Goal: Task Accomplishment & Management: Use online tool/utility

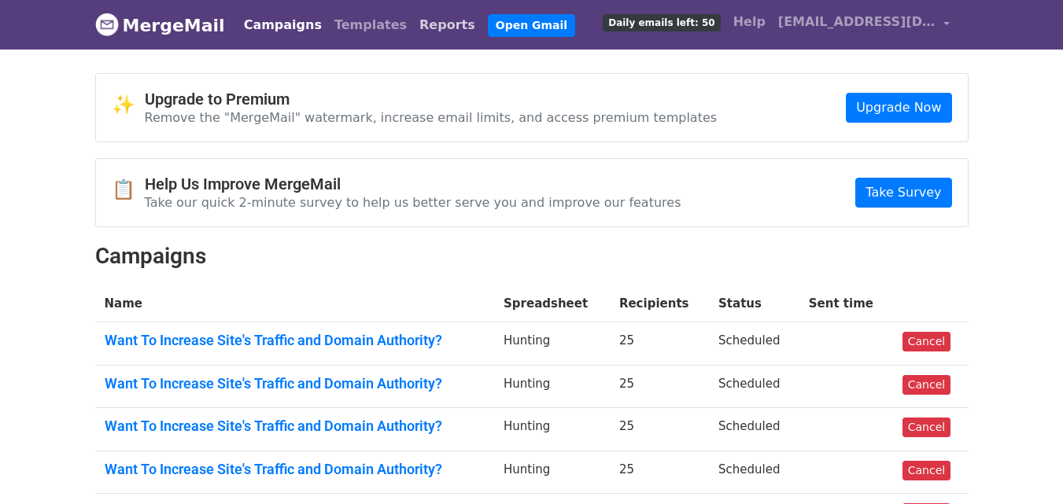
click at [413, 28] on link "Reports" at bounding box center [447, 24] width 68 height 31
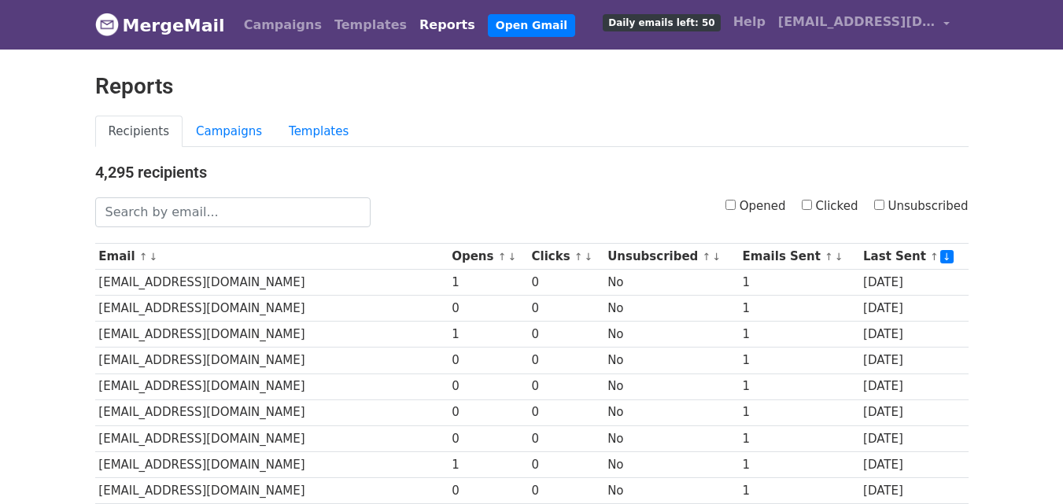
click at [812, 203] on input "Clicked" at bounding box center [807, 205] width 10 height 10
checkbox input "true"
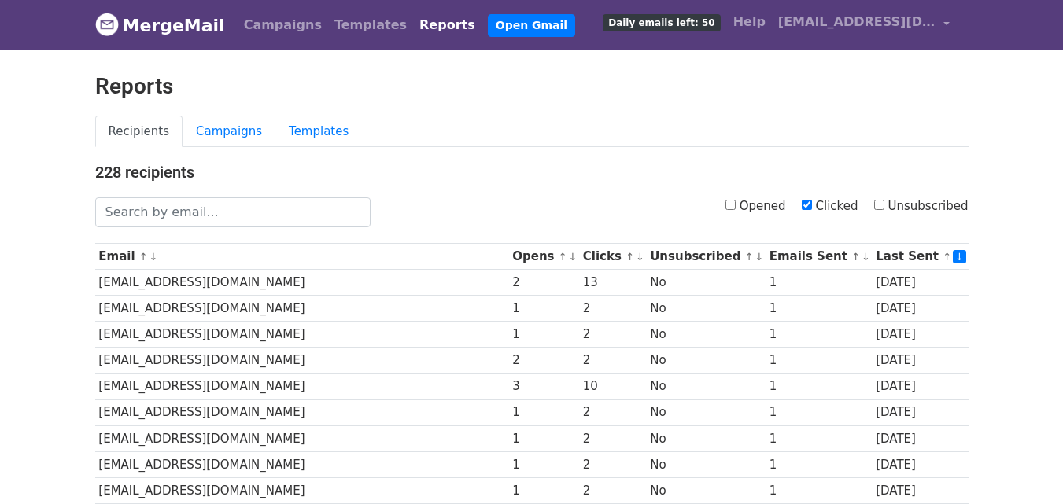
scroll to position [778, 0]
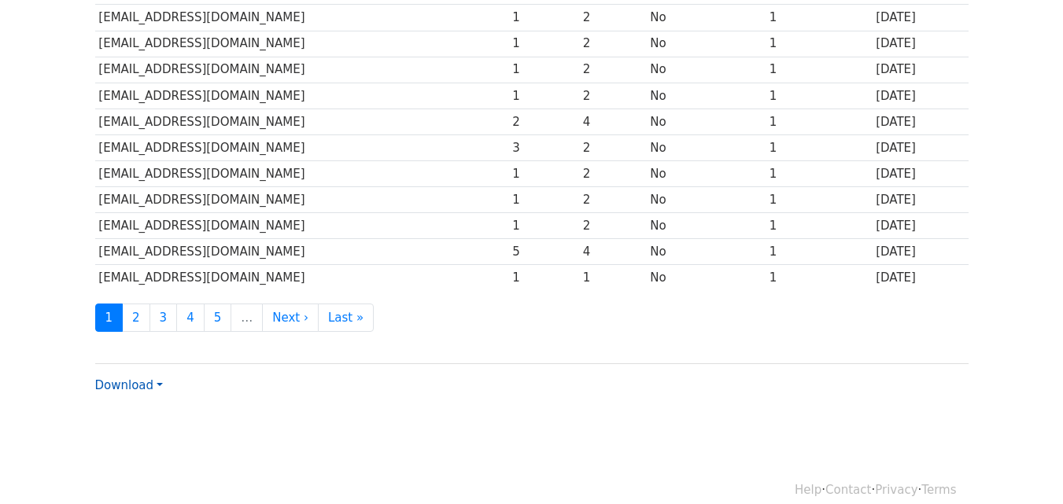
click at [122, 379] on link "Download" at bounding box center [129, 386] width 68 height 14
click at [183, 403] on link "CSV" at bounding box center [158, 415] width 124 height 25
